Goal: Communication & Community: Ask a question

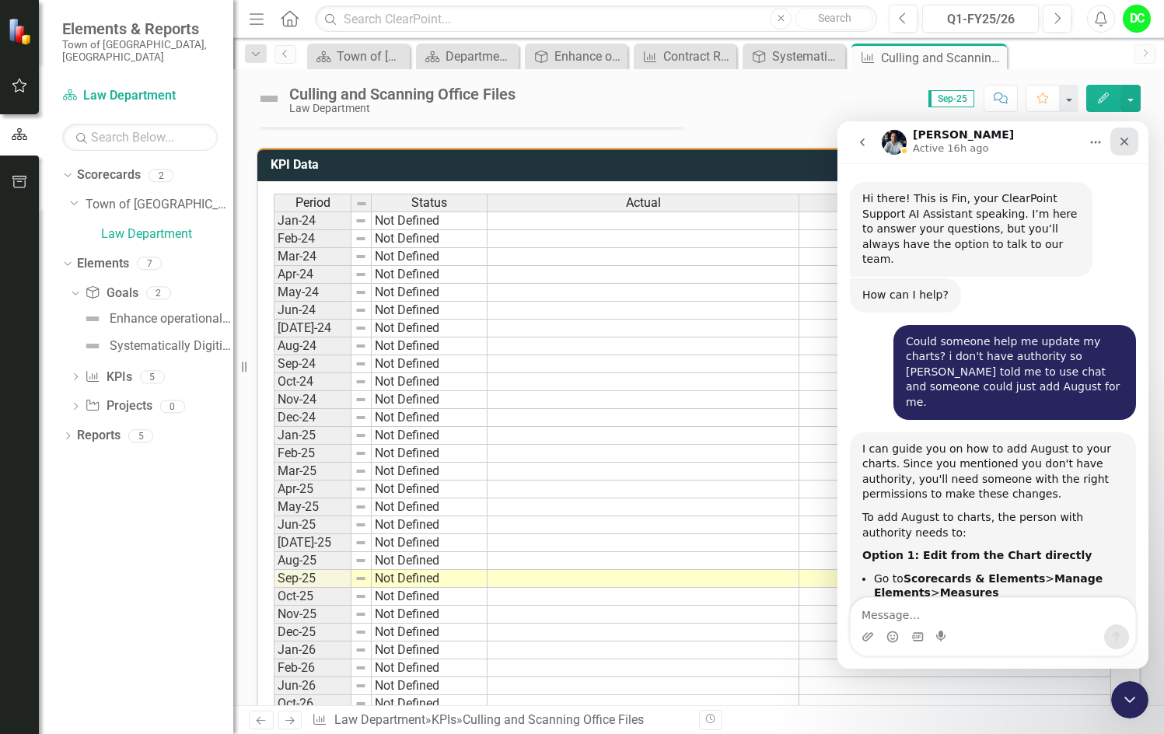
scroll to position [10242, 0]
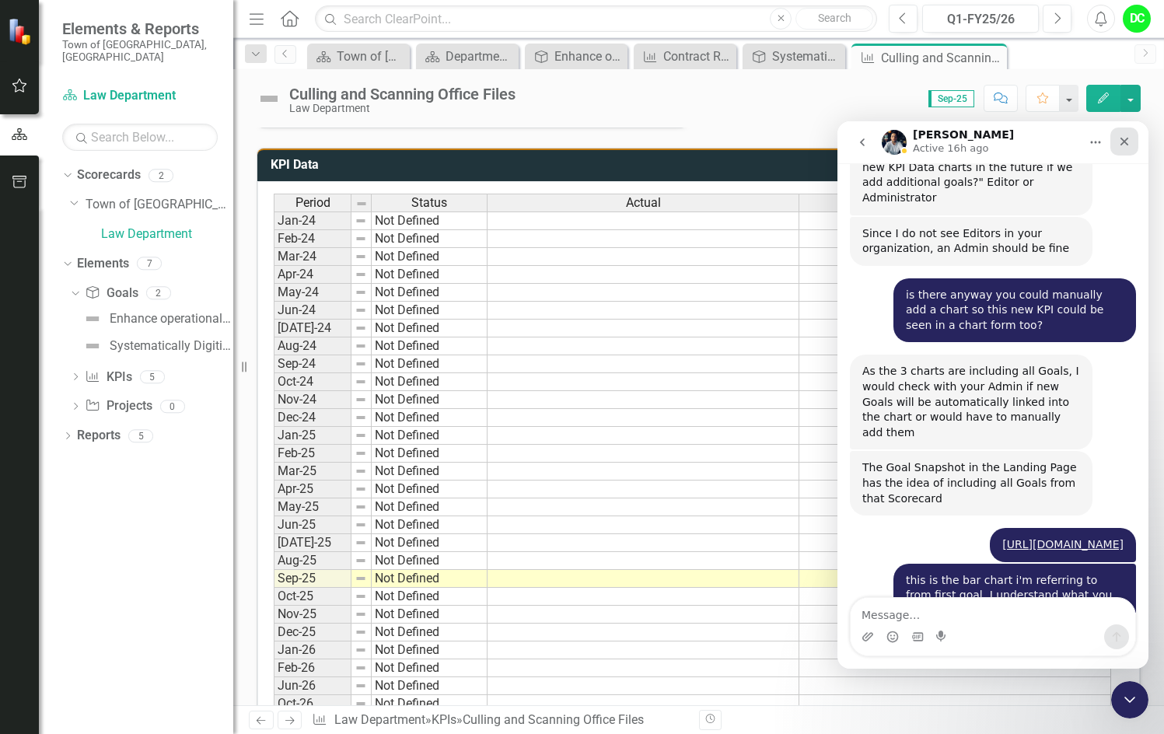
drag, startPoint x: 1124, startPoint y: 144, endPoint x: 1962, endPoint y: 266, distance: 846.2
click at [1124, 144] on icon "Close" at bounding box center [1124, 141] width 12 height 12
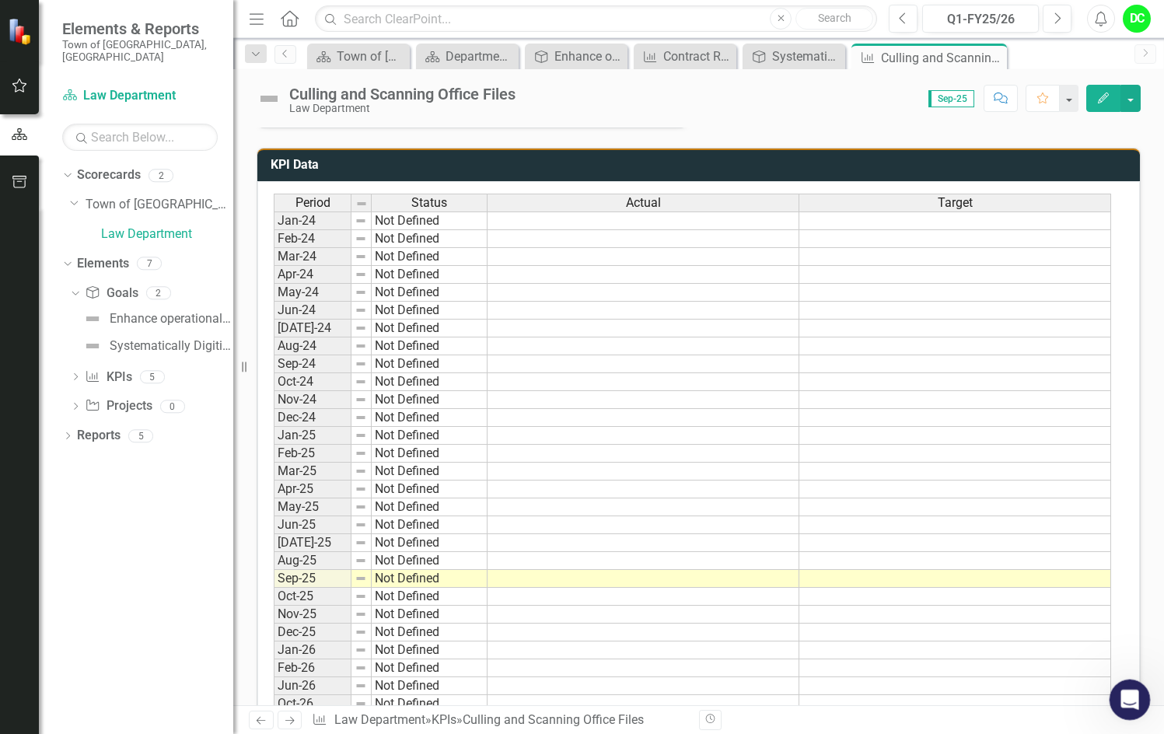
click at [1130, 706] on icon "Open Intercom Messenger" at bounding box center [1128, 698] width 26 height 26
click at [1129, 704] on icon "Open Intercom Messenger" at bounding box center [1128, 698] width 26 height 26
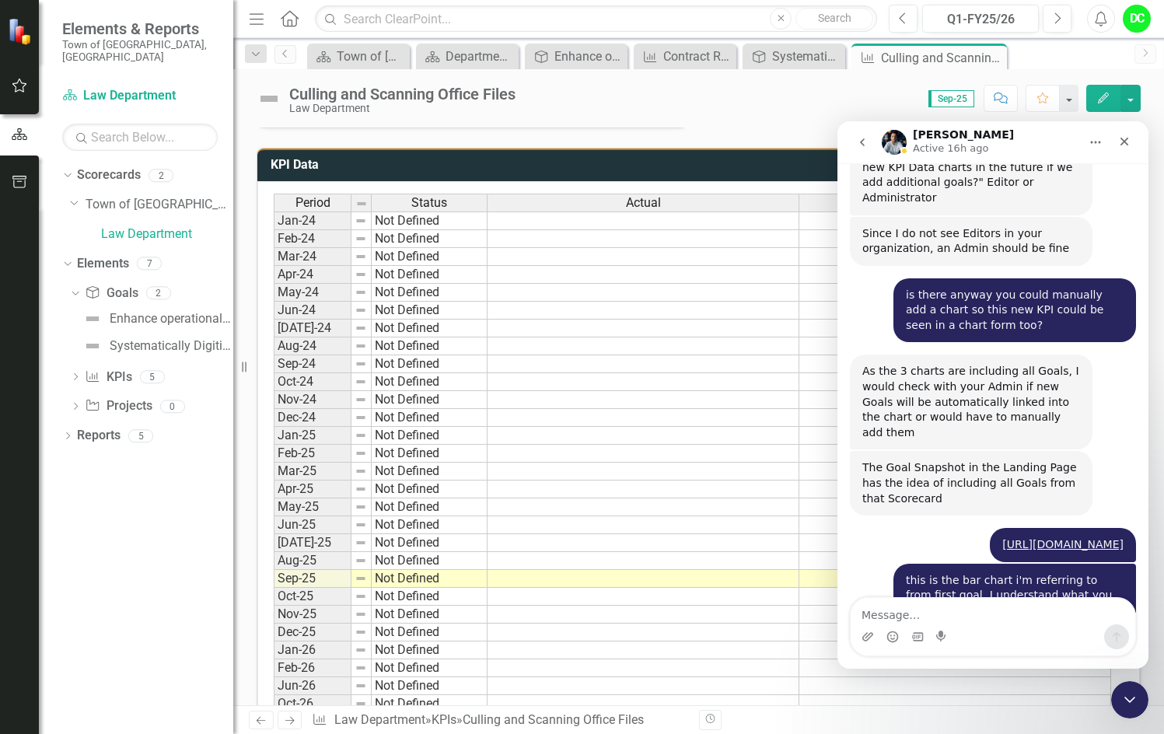
click at [1095, 143] on icon "Home" at bounding box center [1096, 142] width 10 height 2
click at [1124, 145] on icon "Close" at bounding box center [1124, 141] width 12 height 12
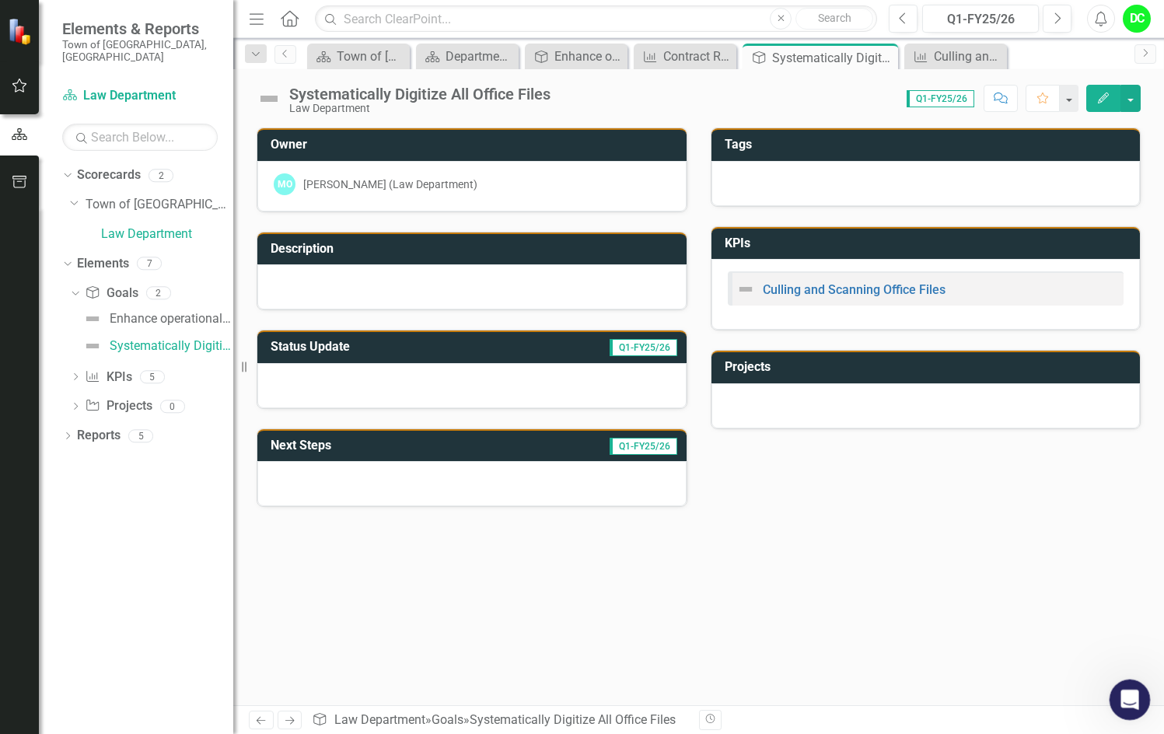
click at [1132, 696] on icon "Open Intercom Messenger" at bounding box center [1128, 698] width 26 height 26
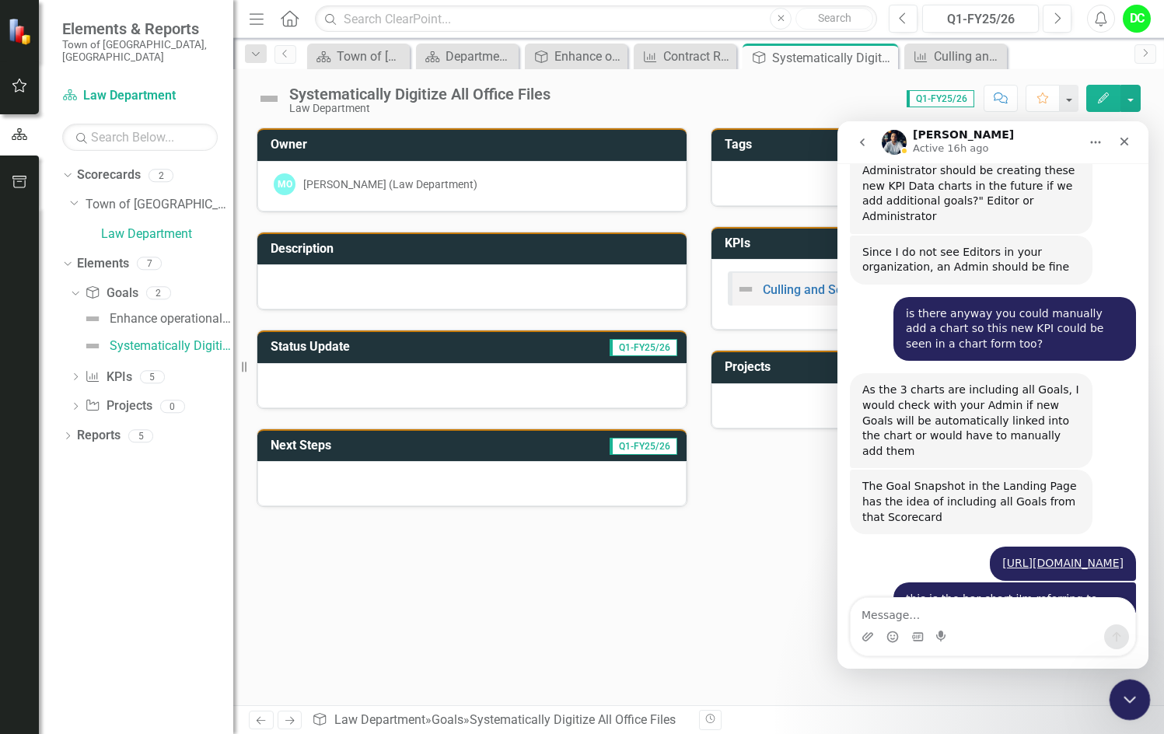
scroll to position [10242, 0]
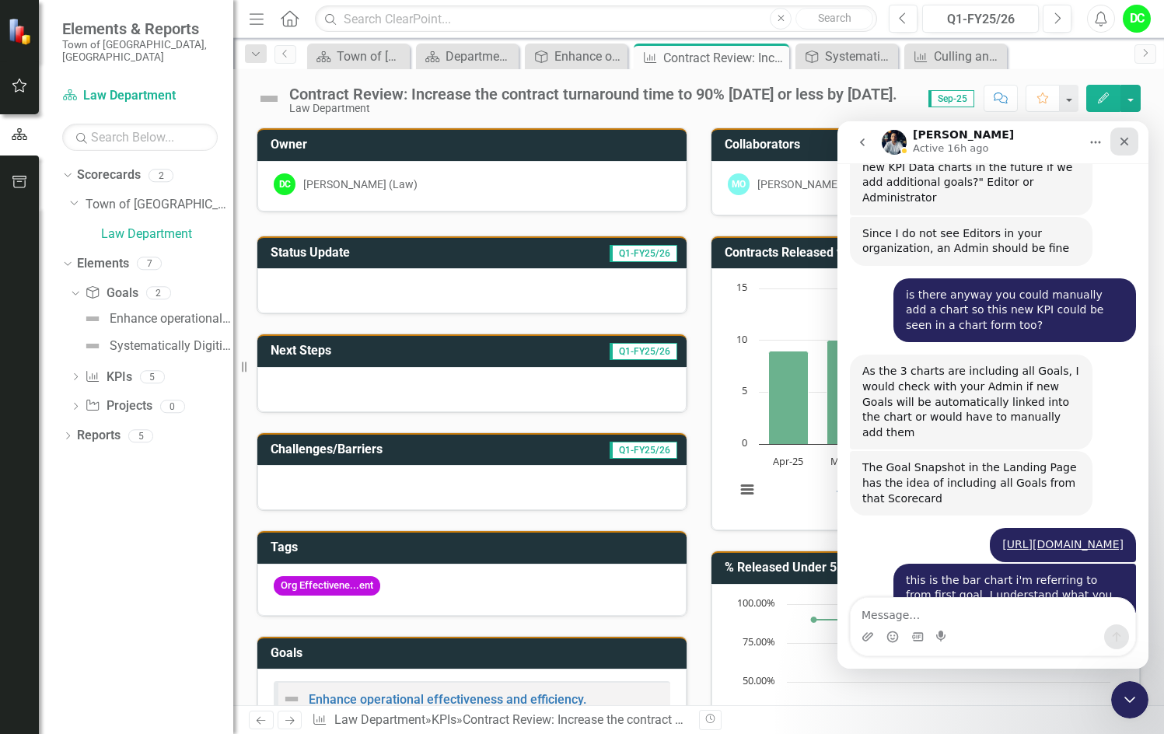
click at [1125, 143] on icon "Close" at bounding box center [1124, 142] width 9 height 9
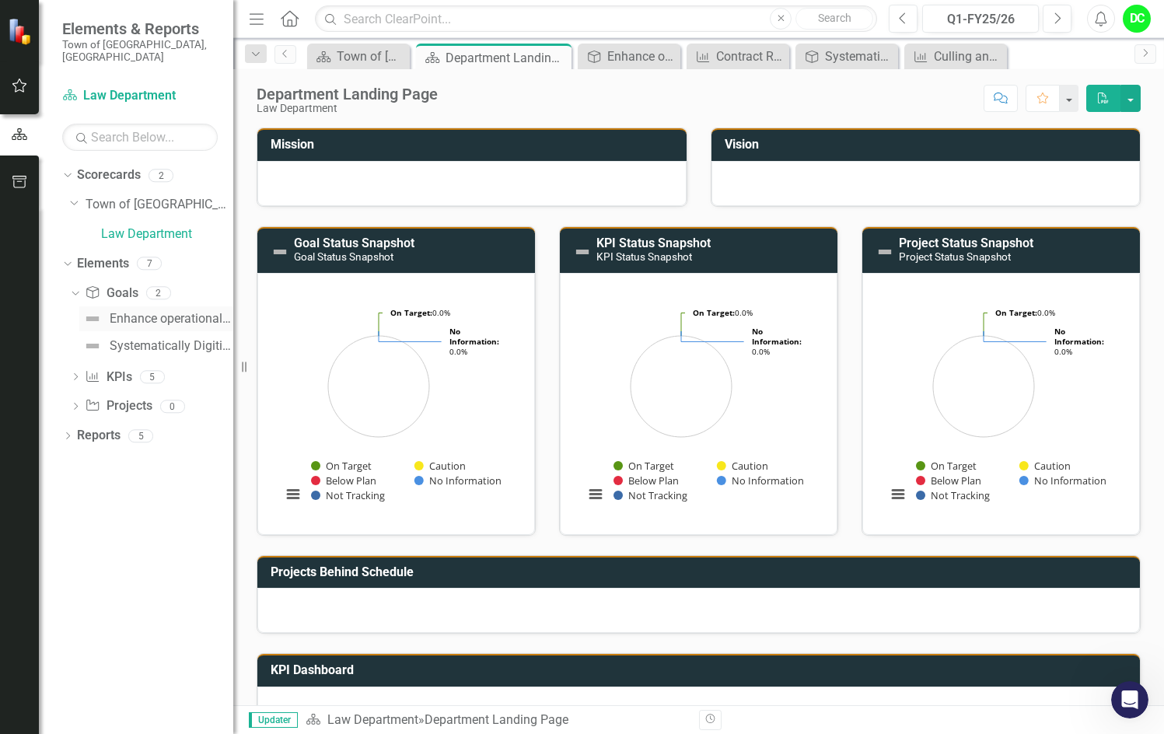
click at [145, 312] on div "Enhance operational effectiveness and efficiency." at bounding box center [172, 319] width 124 height 14
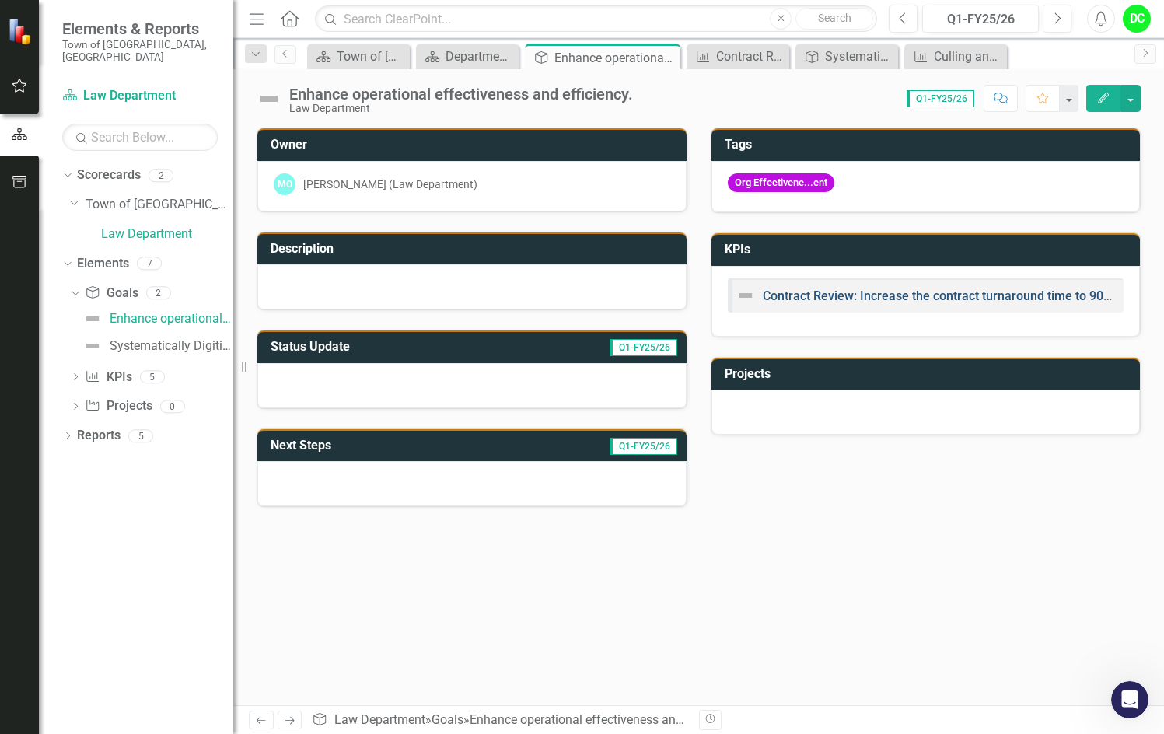
click at [865, 296] on link "Contract Review: Increase the contract turnaround time to 90% [DATE] or less by…" at bounding box center [1007, 295] width 489 height 15
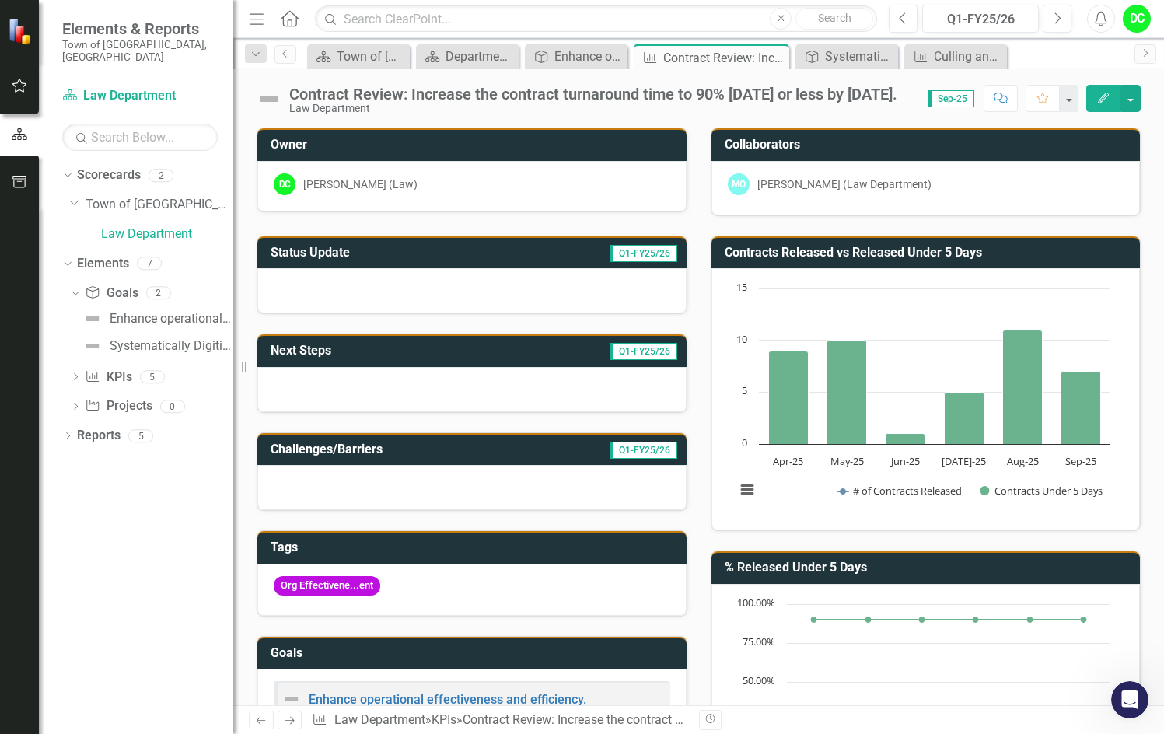
click at [809, 99] on div "Contract Review: Increase the contract turnaround time to 90% [DATE] or less by…" at bounding box center [593, 94] width 608 height 17
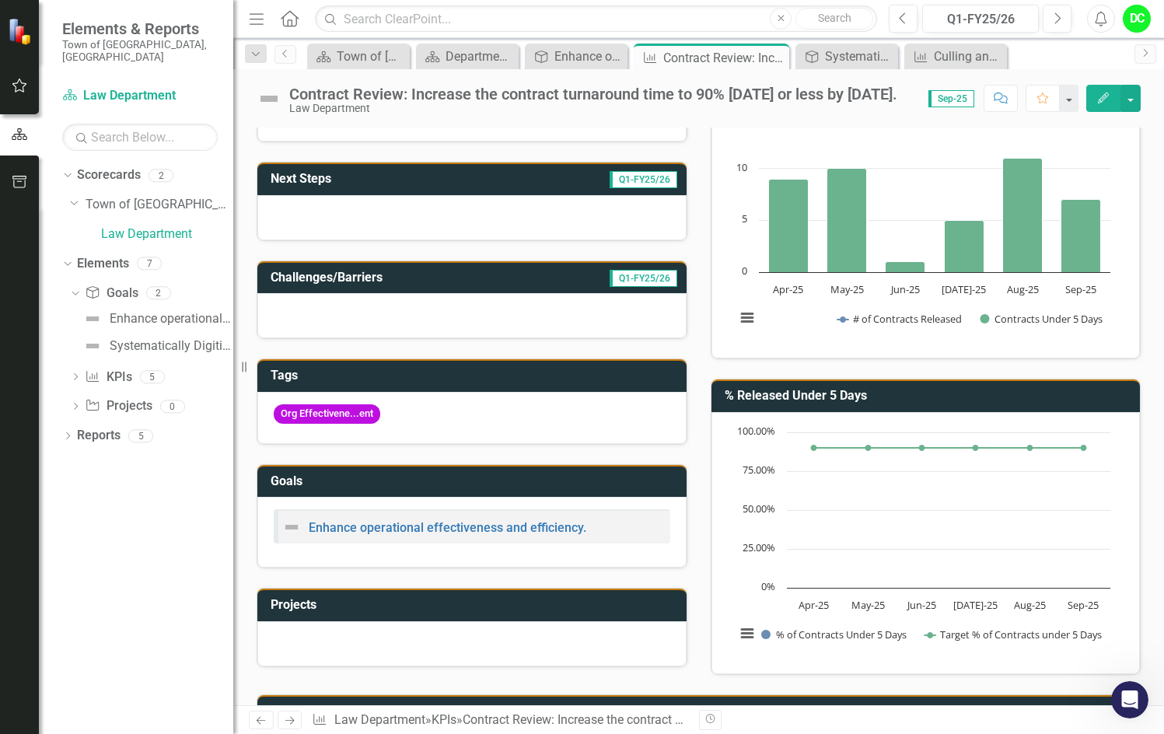
scroll to position [155, 0]
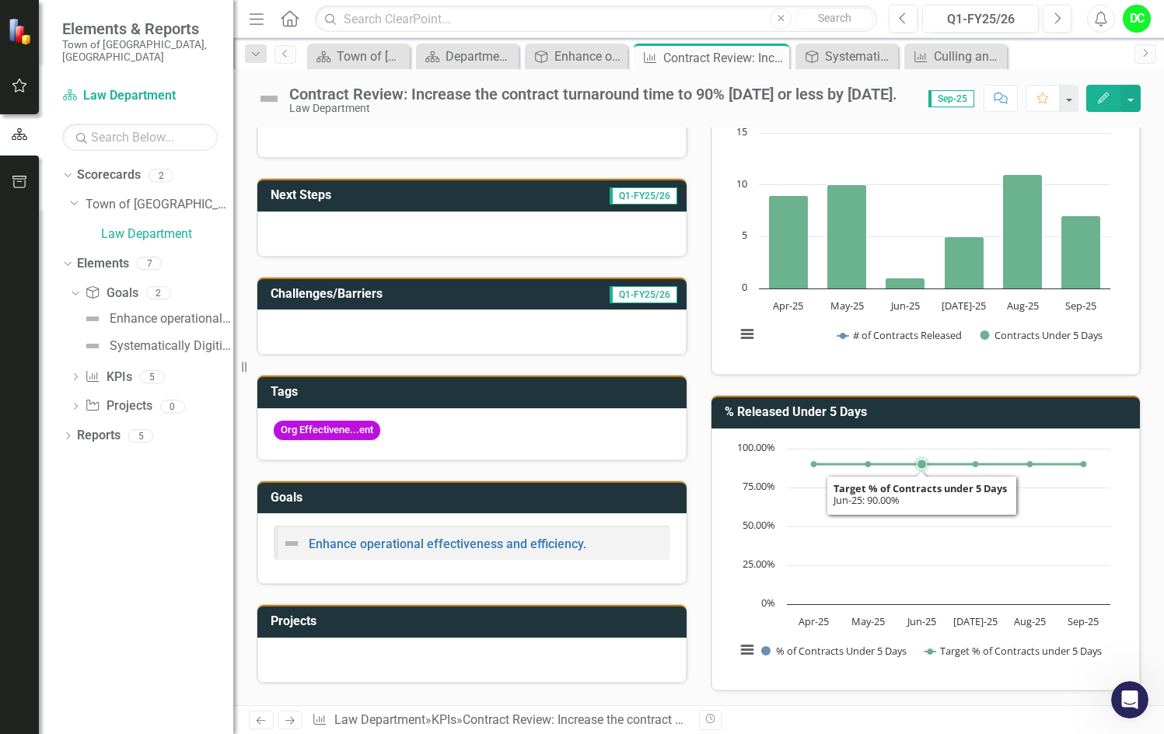
click at [926, 491] on rect "Interactive chart" at bounding box center [923, 557] width 390 height 233
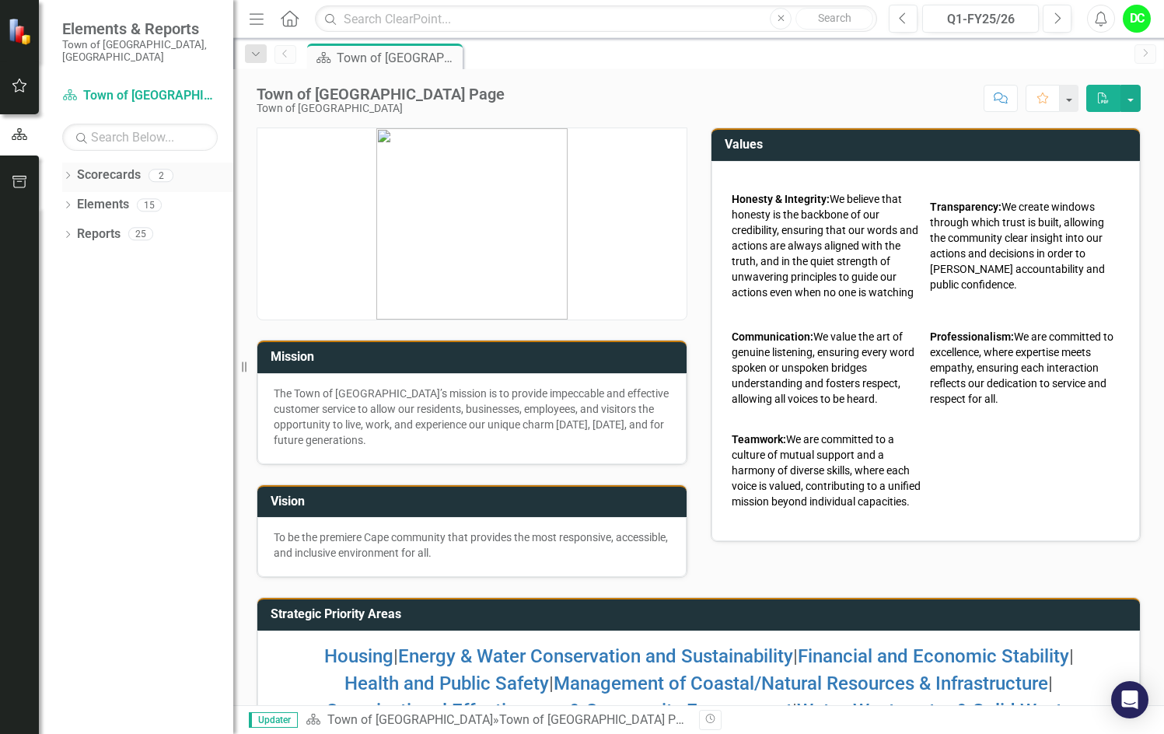
click at [68, 173] on icon "Dropdown" at bounding box center [67, 177] width 11 height 9
click at [138, 196] on link "Town of [GEOGRAPHIC_DATA]" at bounding box center [160, 205] width 148 height 18
click at [79, 200] on icon "Dropdown" at bounding box center [76, 204] width 12 height 9
click at [138, 225] on link "Law Department" at bounding box center [167, 234] width 132 height 18
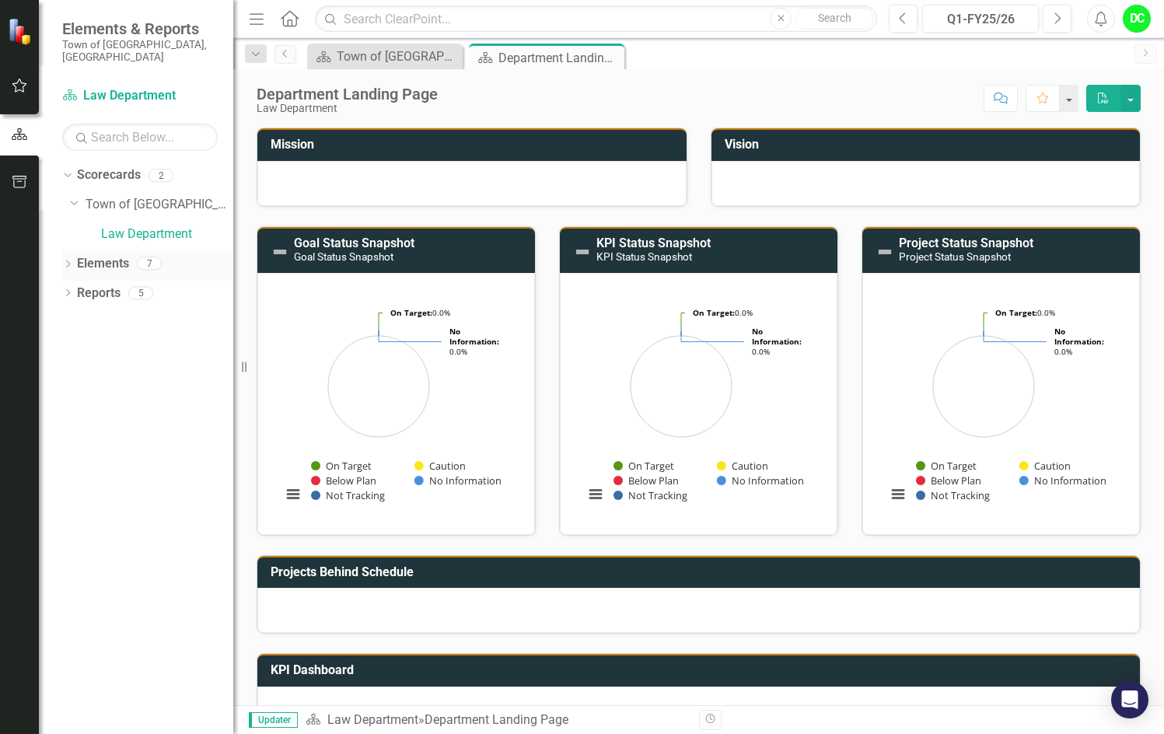
click at [69, 261] on icon "Dropdown" at bounding box center [67, 265] width 11 height 9
click at [80, 290] on icon "Dropdown" at bounding box center [75, 294] width 11 height 9
click at [131, 312] on div "Enhance operational effectiveness and efficiency." at bounding box center [172, 319] width 124 height 14
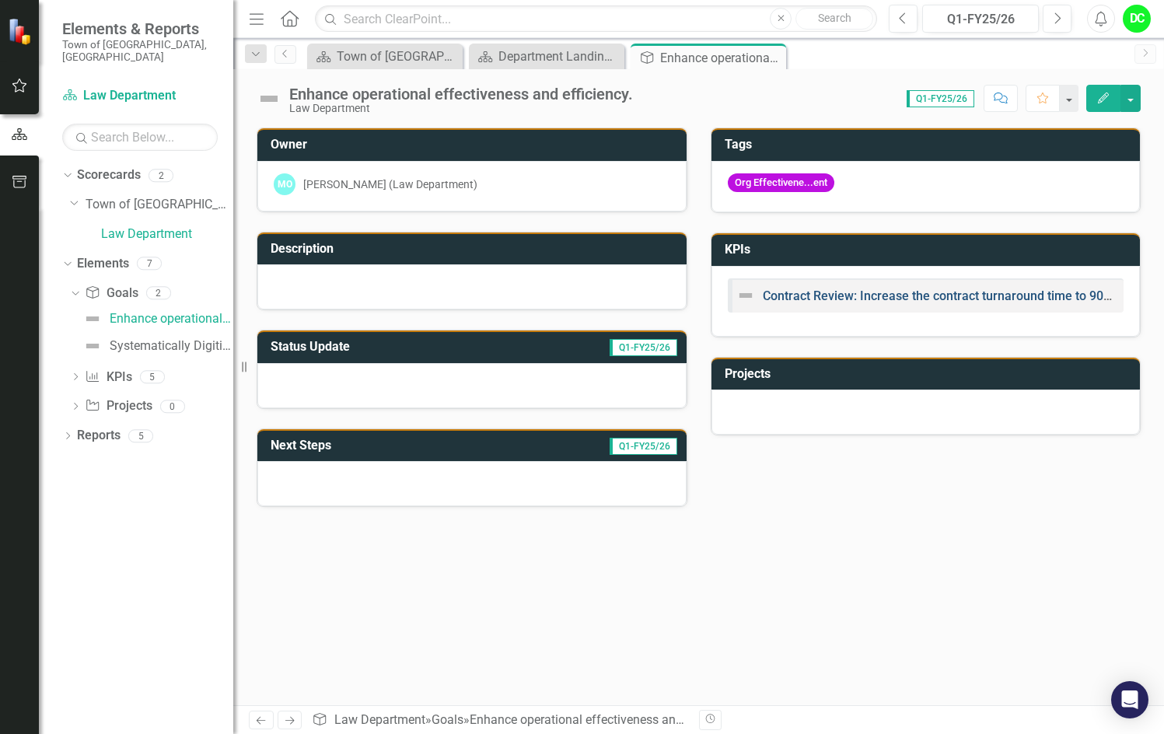
click at [900, 302] on link "Contract Review: Increase the contract turnaround time to 90% [DATE] or less by…" at bounding box center [1007, 295] width 489 height 15
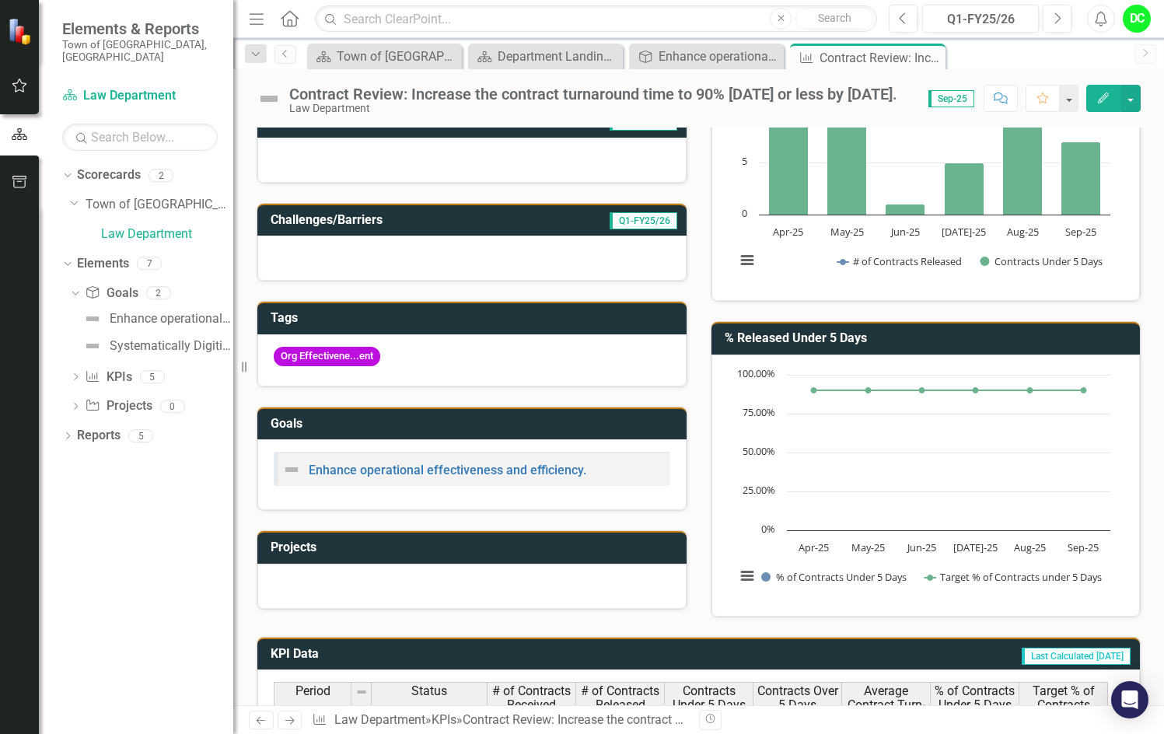
scroll to position [233, 0]
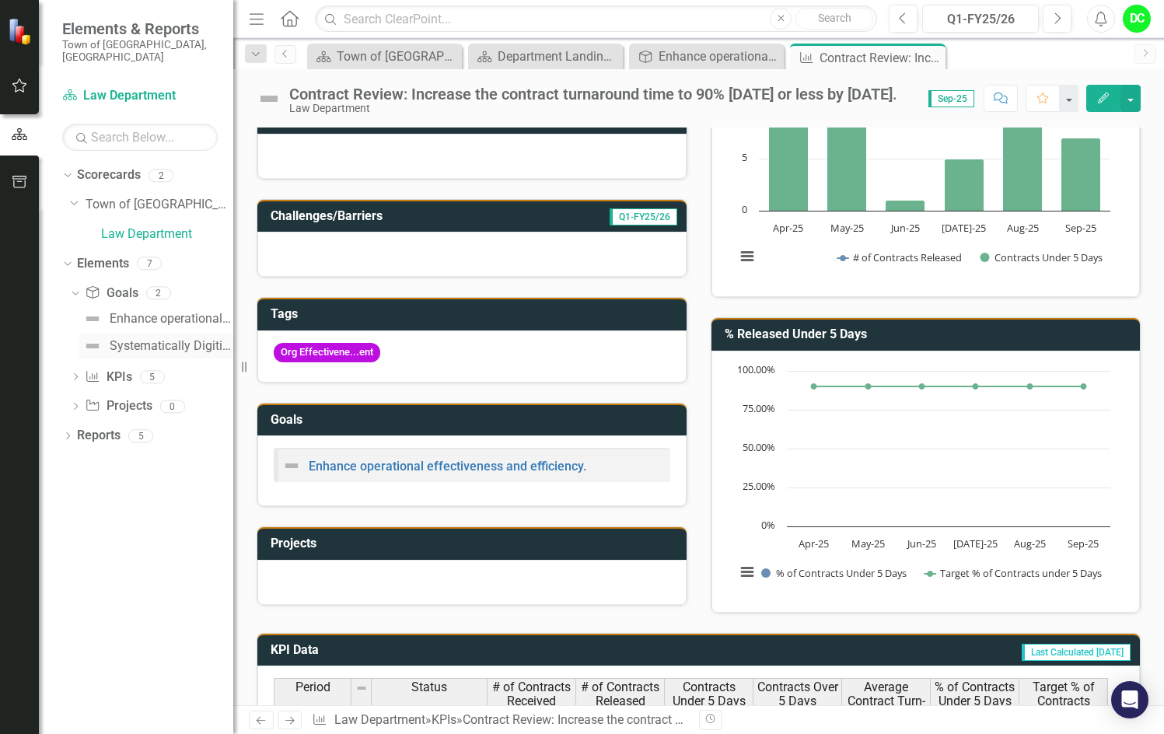
click at [162, 339] on div "Systematically Digitize All Office Files" at bounding box center [172, 346] width 124 height 14
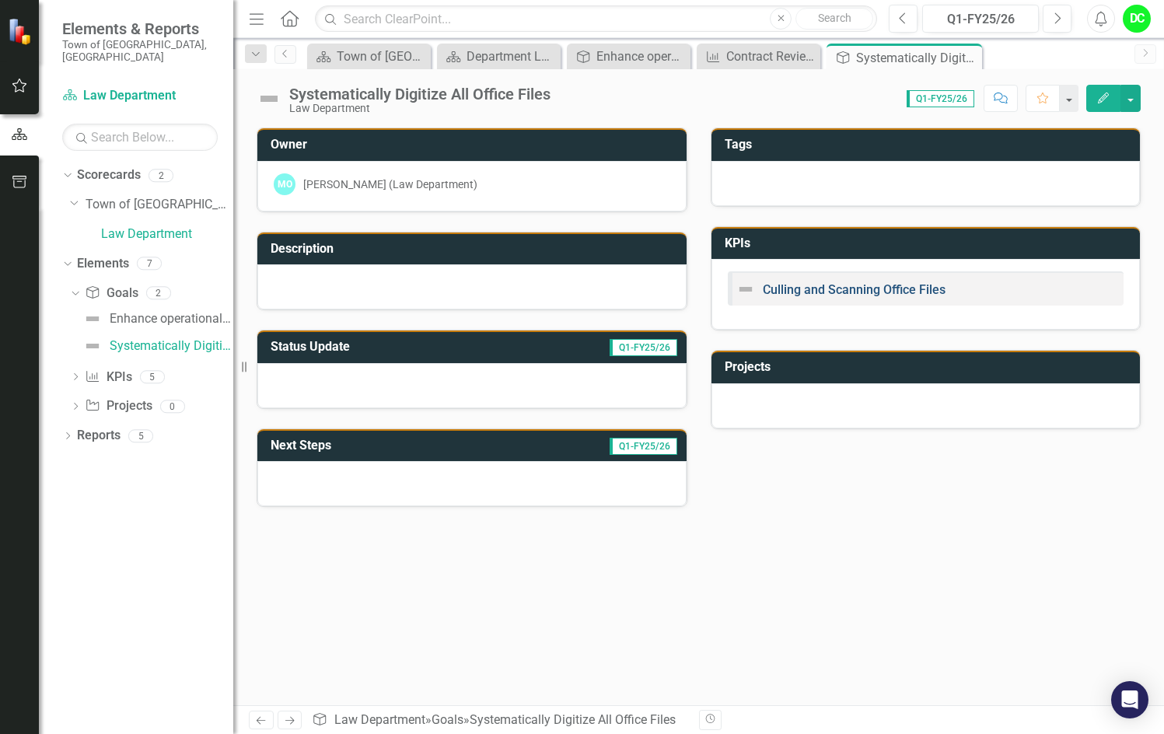
click at [886, 293] on link "Culling and Scanning Office Files" at bounding box center [854, 289] width 183 height 15
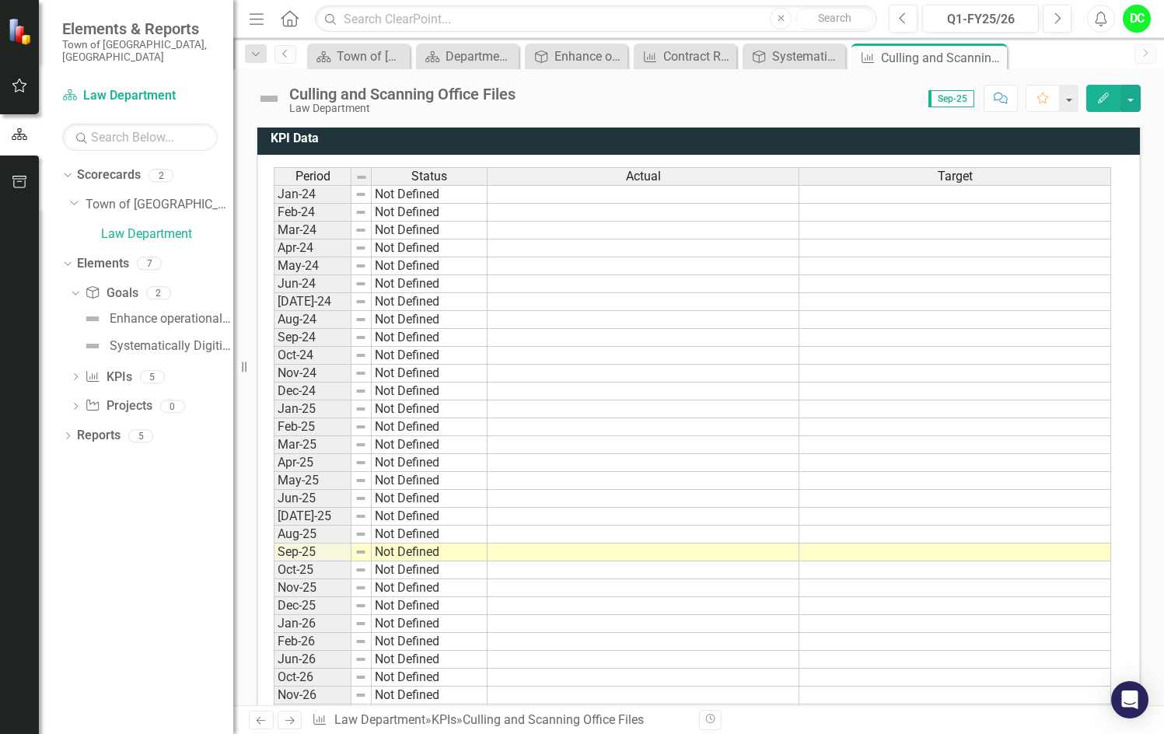
scroll to position [700, 0]
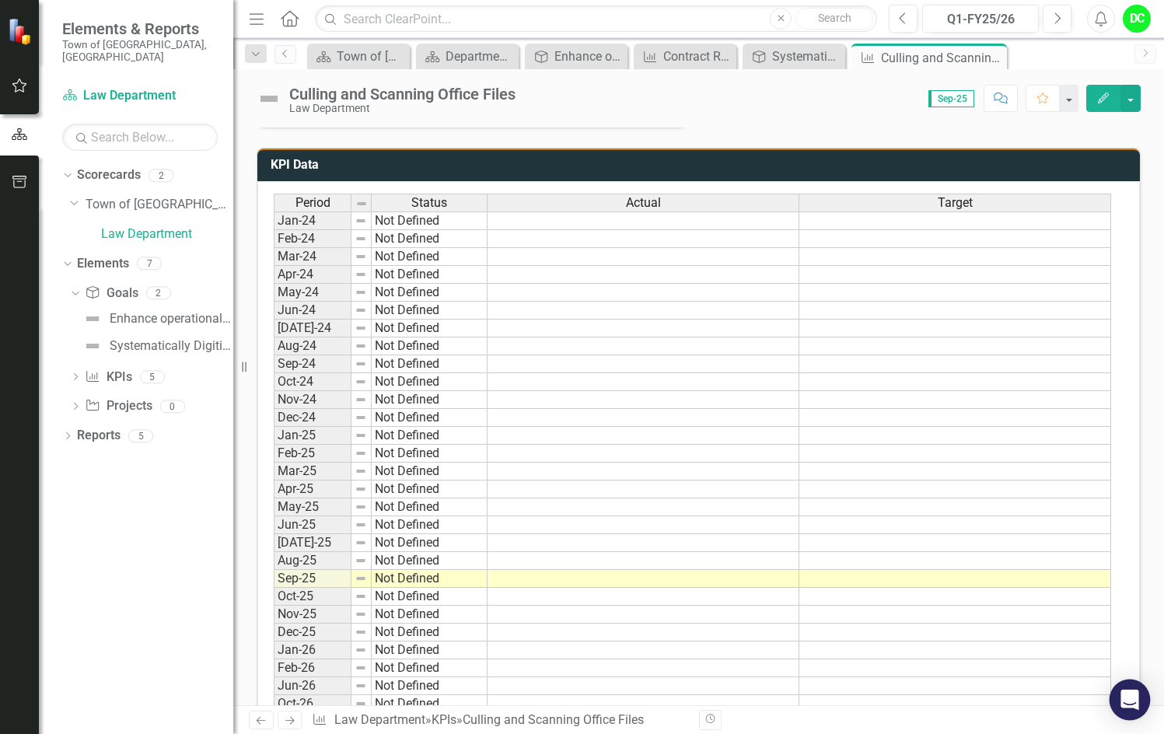
click at [1128, 700] on icon "Open Intercom Messenger" at bounding box center [1129, 700] width 18 height 20
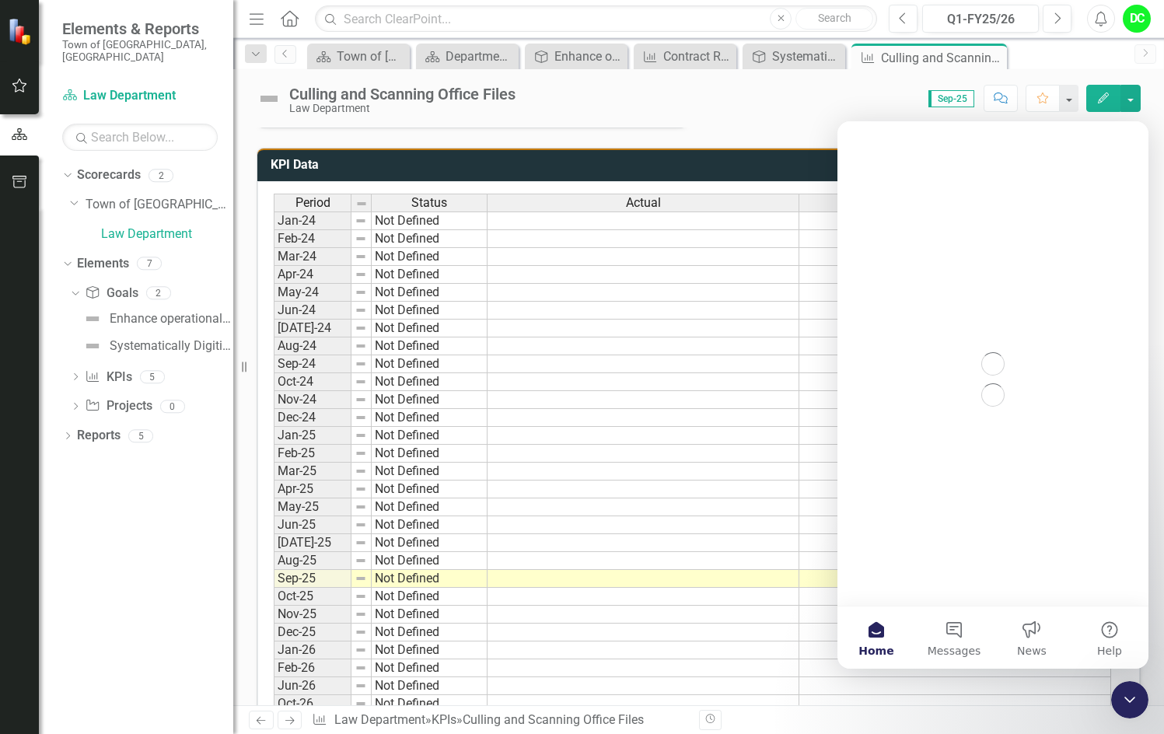
scroll to position [0, 0]
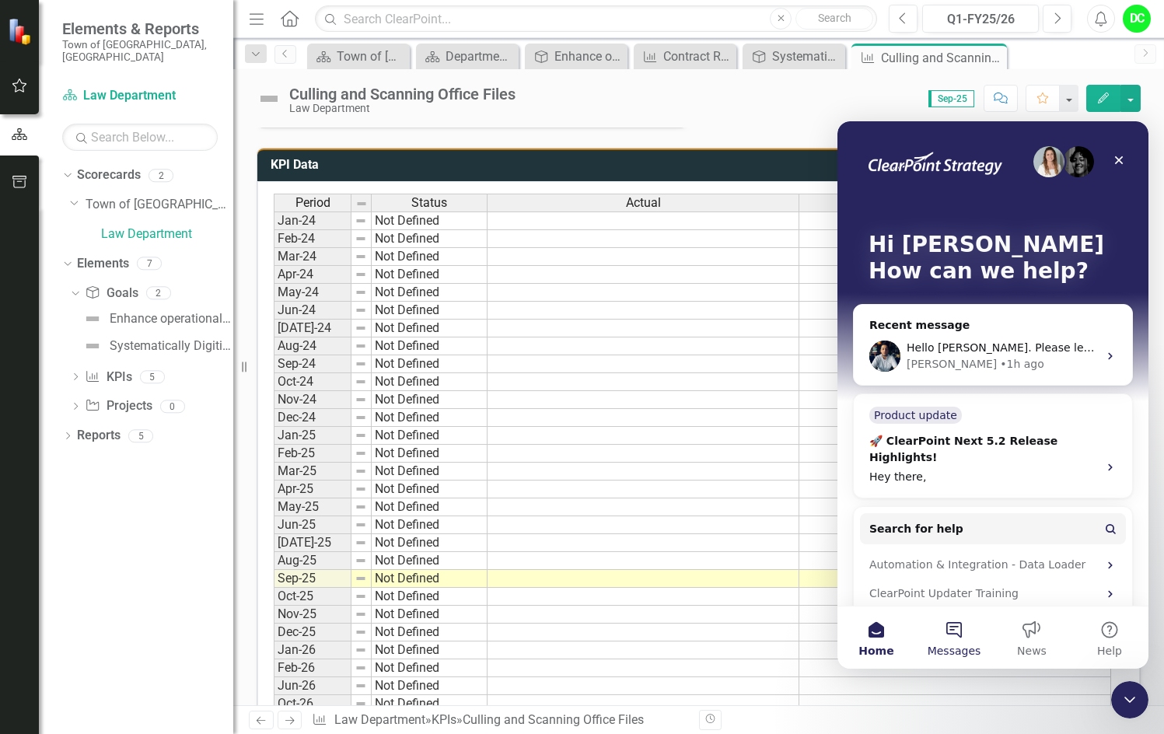
click at [949, 639] on button "Messages" at bounding box center [954, 637] width 78 height 62
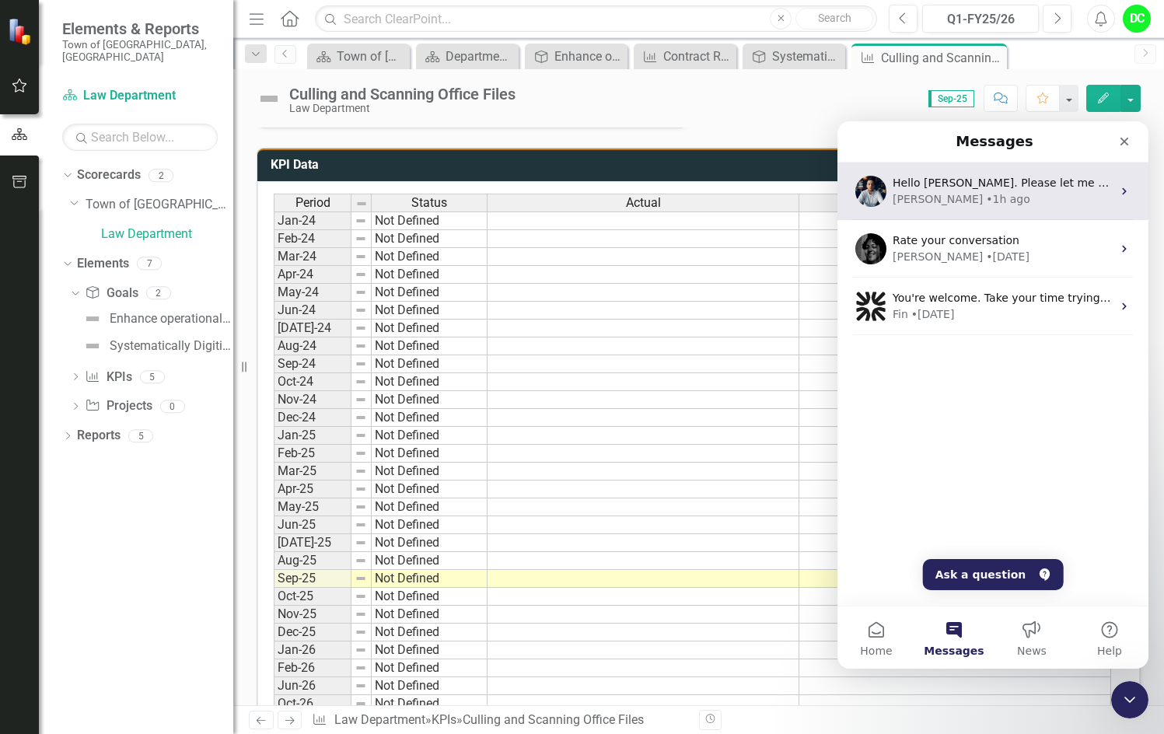
click at [873, 192] on img "Intercom messenger" at bounding box center [870, 191] width 31 height 31
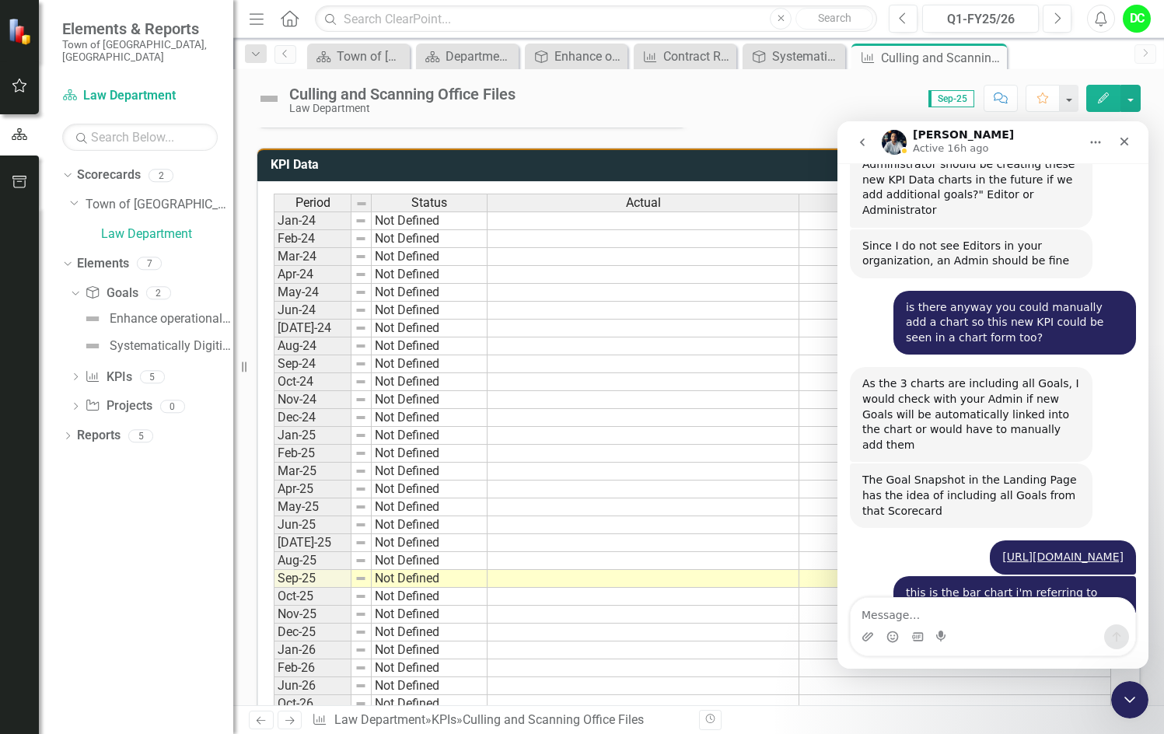
scroll to position [10242, 0]
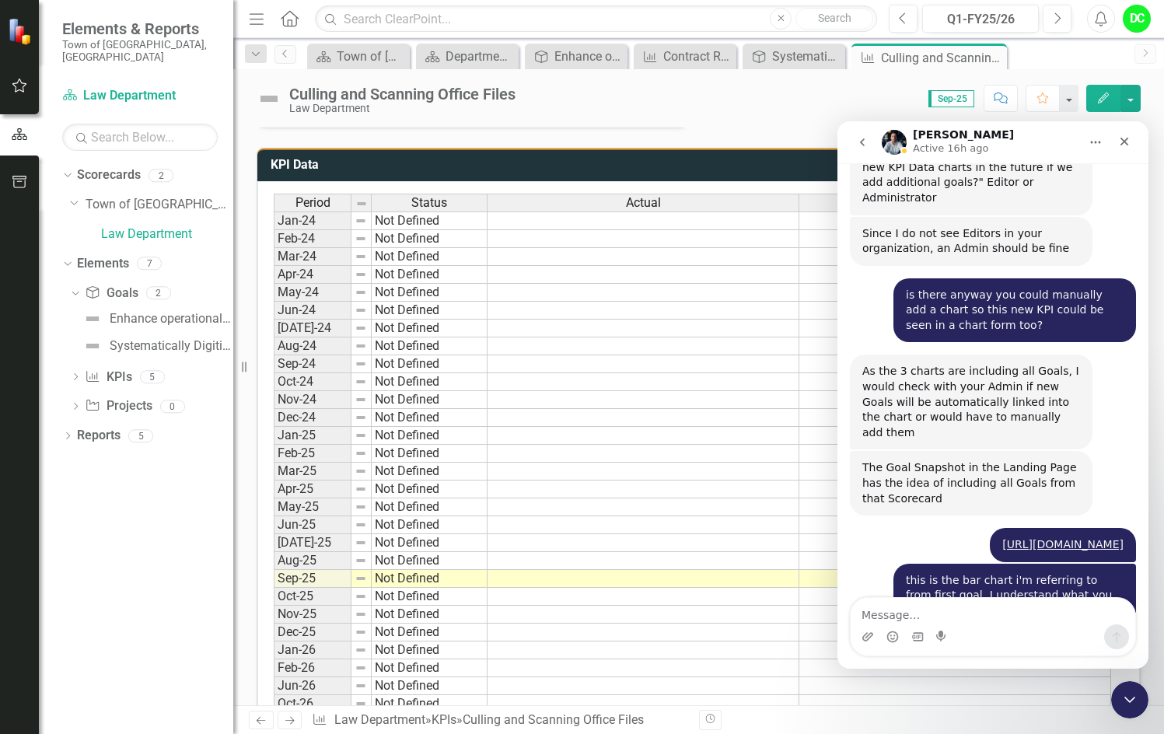
click at [861, 142] on icon "go back" at bounding box center [862, 142] width 5 height 8
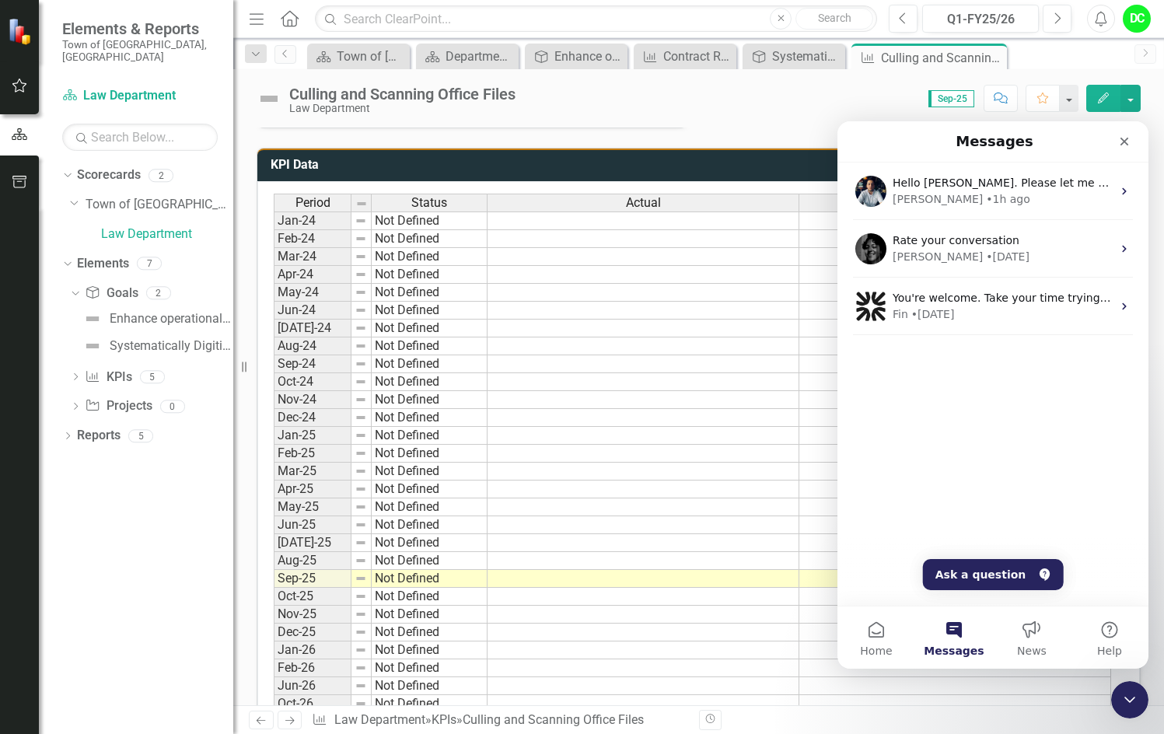
scroll to position [0, 0]
click at [955, 634] on button "Messages" at bounding box center [954, 637] width 78 height 62
click at [965, 580] on button "Ask a question" at bounding box center [993, 574] width 141 height 31
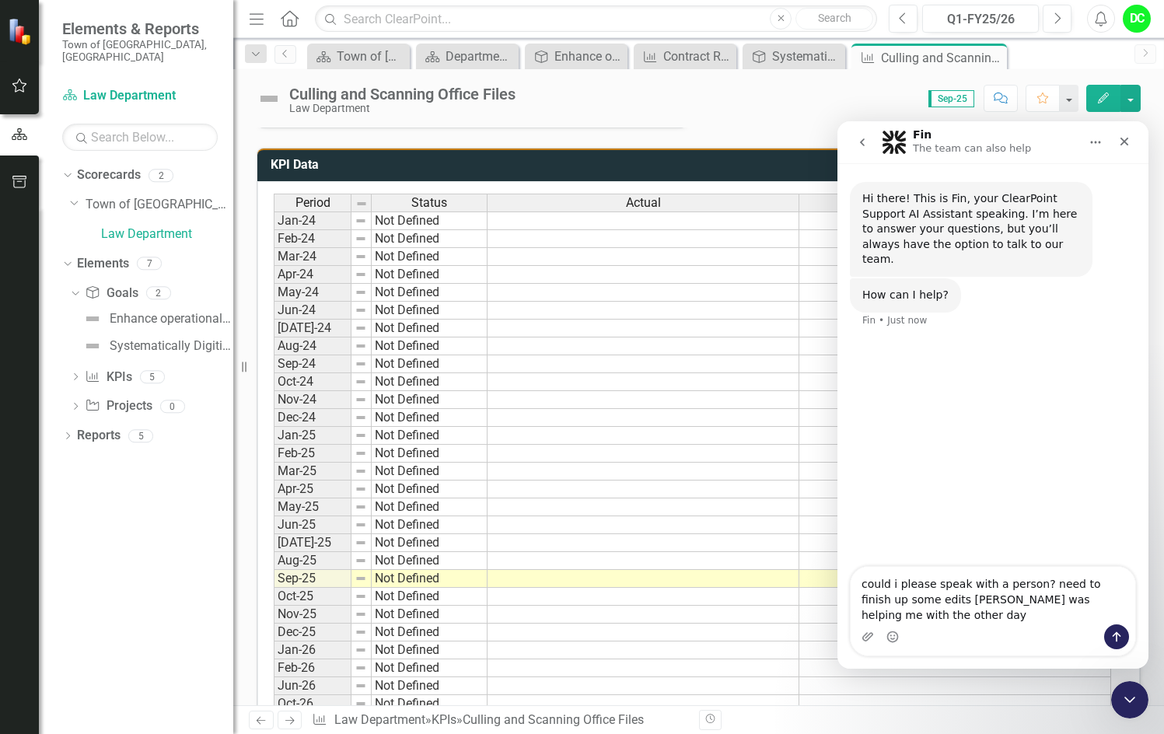
type textarea "could i please speak with a person? need to finish up some edits [PERSON_NAME] …"
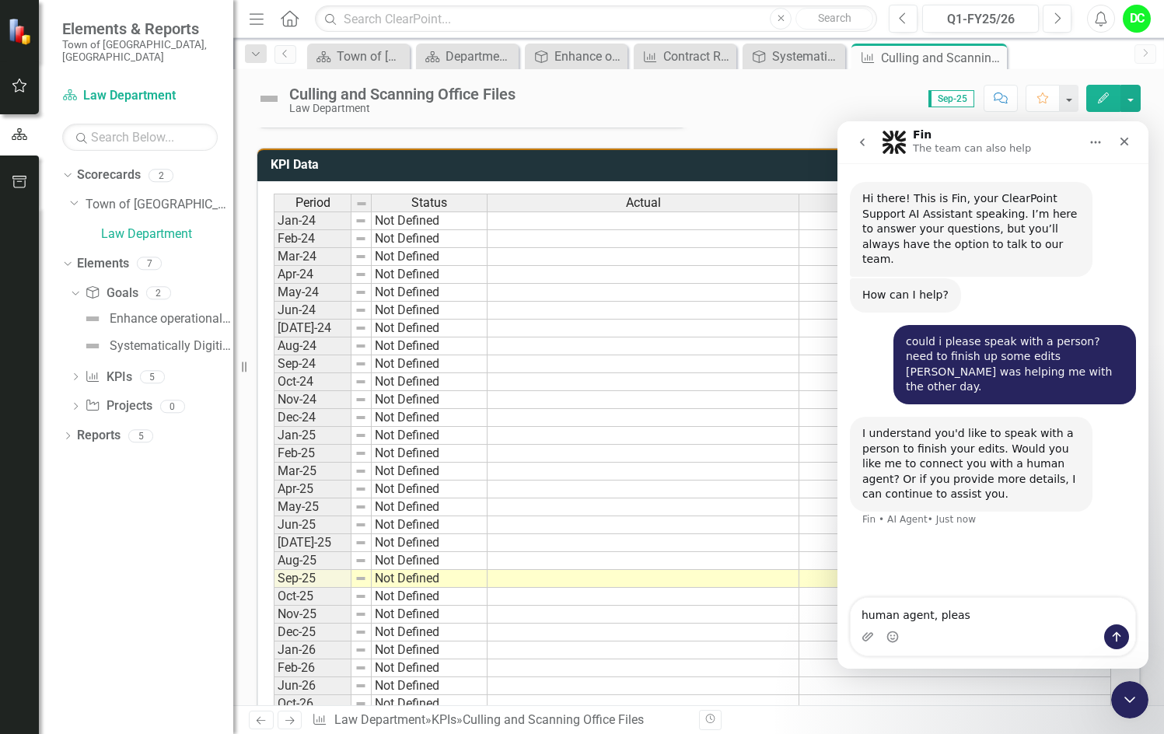
type textarea "human agent, please"
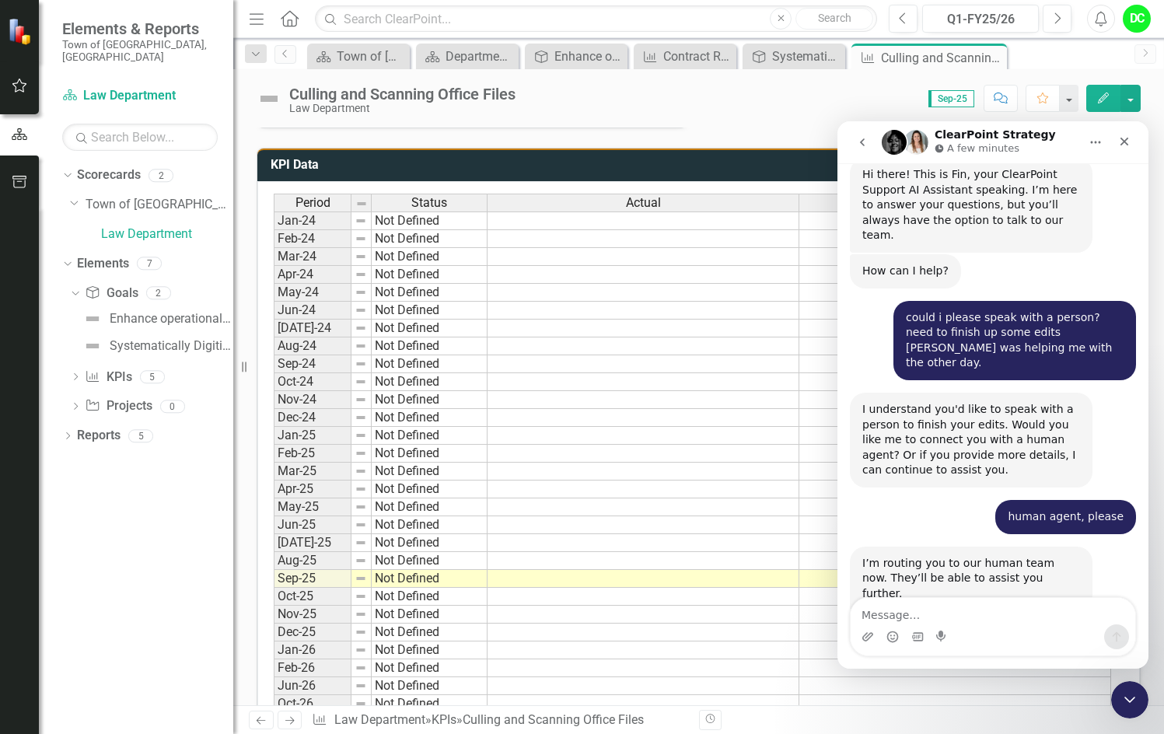
scroll to position [133, 0]
